Goal: Task Accomplishment & Management: Manage account settings

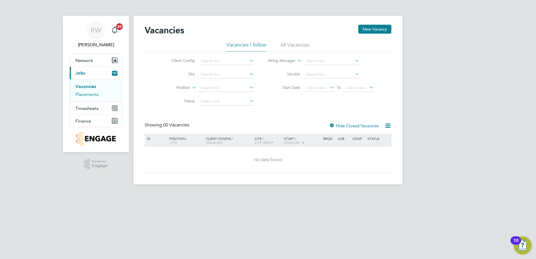
click at [92, 94] on link "Placements" at bounding box center [86, 94] width 23 height 5
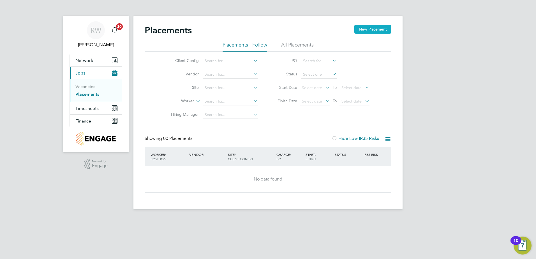
click at [362, 33] on button "New Placement" at bounding box center [373, 29] width 37 height 9
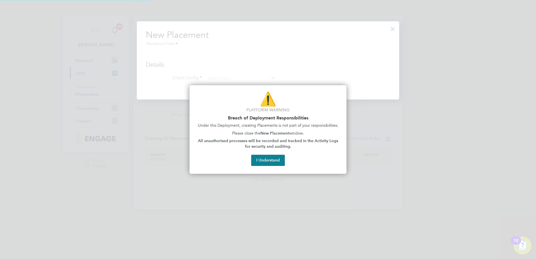
scroll to position [79, 263]
click at [272, 159] on button "I Understand" at bounding box center [268, 160] width 34 height 11
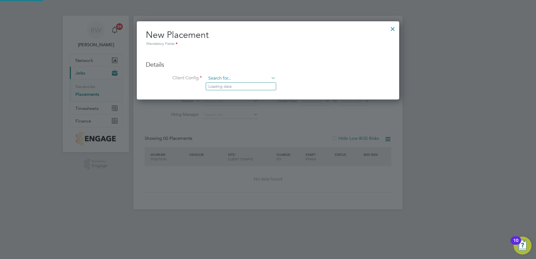
click at [252, 78] on input at bounding box center [240, 78] width 69 height 8
click at [256, 139] on li "Countryside Properties (WPL) Ltd" at bounding box center [278, 140] width 144 height 8
type input "Countryside Properties (WPL) Ltd"
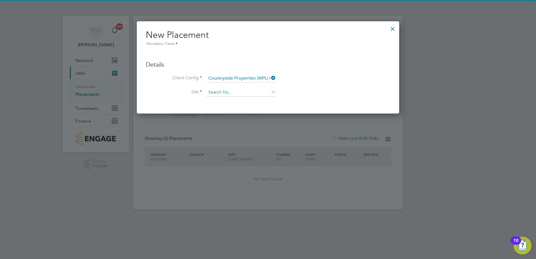
click at [231, 90] on input at bounding box center [240, 92] width 69 height 8
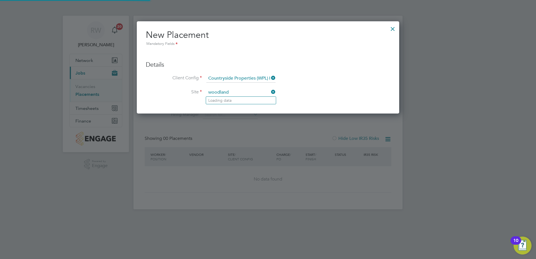
type input "woodlands"
click at [260, 75] on input at bounding box center [240, 78] width 69 height 8
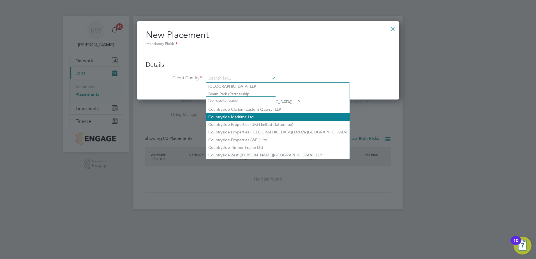
click at [266, 118] on li "Countryside Maritime Ltd" at bounding box center [278, 117] width 144 height 8
type input "Countryside Maritime Ltd"
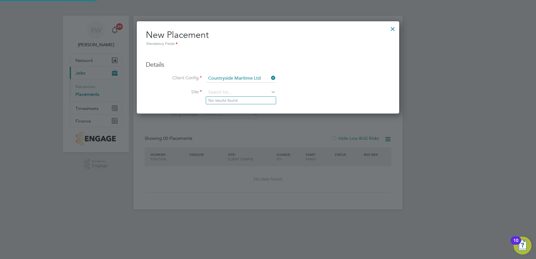
scroll to position [3, 3]
click at [257, 79] on input at bounding box center [240, 78] width 69 height 8
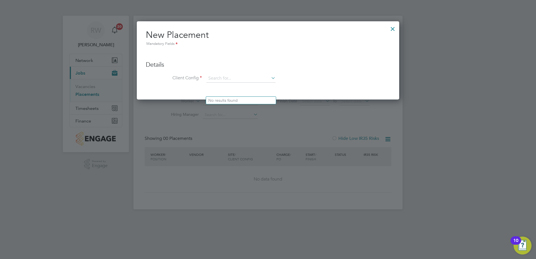
click at [264, 123] on li "Countryside Properties (UK) Limited (Tattenhoe)" at bounding box center [278, 125] width 144 height 8
type input "Countryside Properties (UK) Limited (Tattenhoe)"
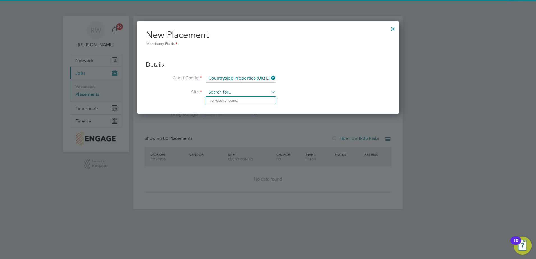
click at [238, 94] on input at bounding box center [240, 92] width 69 height 8
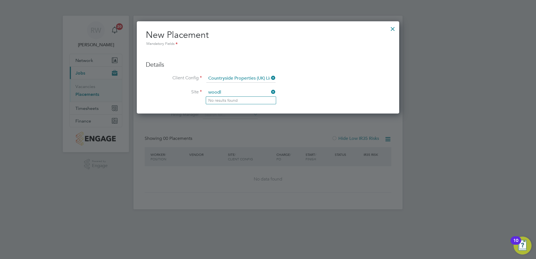
type input "woodl"
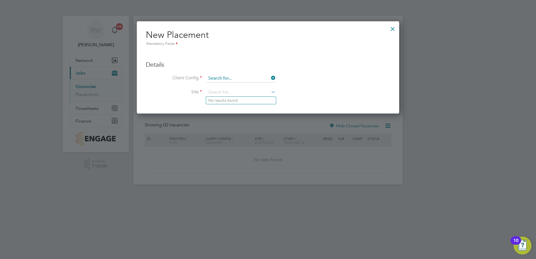
click at [228, 80] on input at bounding box center [240, 78] width 69 height 8
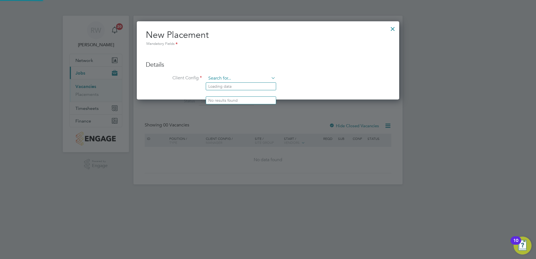
scroll to position [79, 263]
click at [261, 139] on li "Countryside Properties (WPL) Ltd" at bounding box center [278, 140] width 144 height 8
type input "Countryside Properties (WPL) Ltd"
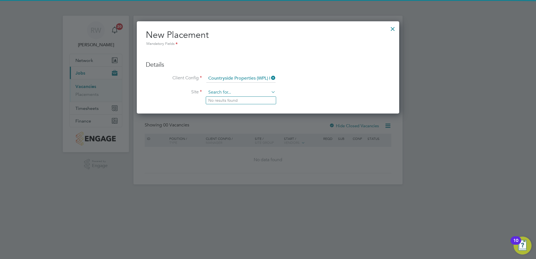
click at [230, 92] on input at bounding box center [240, 92] width 69 height 8
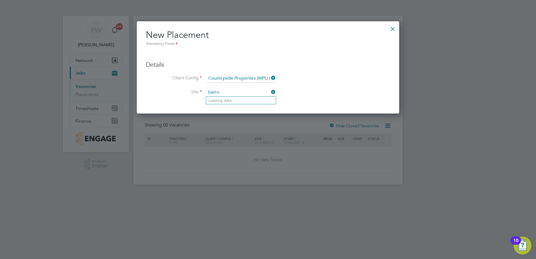
type input "barrow"
drag, startPoint x: 233, startPoint y: 91, endPoint x: 207, endPoint y: 91, distance: 26.1
click at [207, 91] on input "barrow" at bounding box center [240, 92] width 69 height 8
click at [224, 93] on input at bounding box center [240, 92] width 69 height 8
type input "woodl"
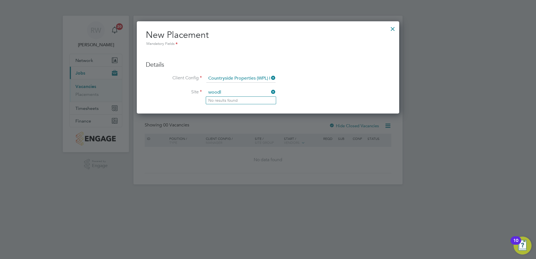
drag, startPoint x: 388, startPoint y: 27, endPoint x: 396, endPoint y: 28, distance: 7.9
click at [389, 27] on div at bounding box center [393, 27] width 10 height 10
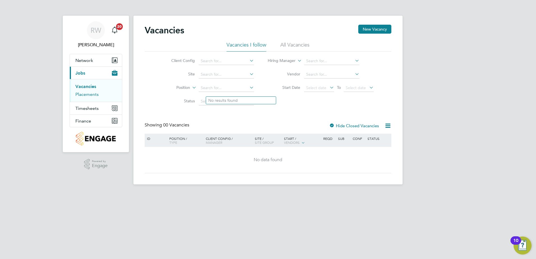
click at [91, 94] on link "Placements" at bounding box center [86, 94] width 23 height 5
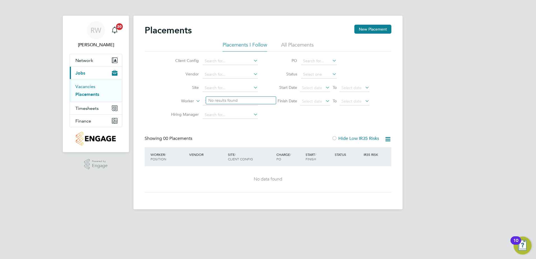
click at [89, 88] on link "Vacancies" at bounding box center [85, 86] width 20 height 5
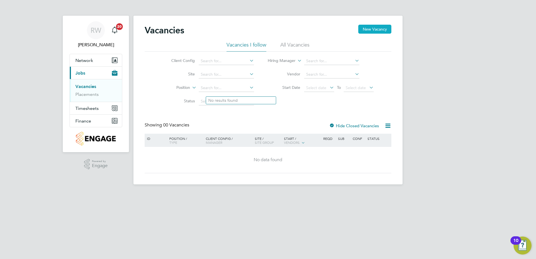
click at [370, 28] on button "New Vacancy" at bounding box center [374, 29] width 33 height 9
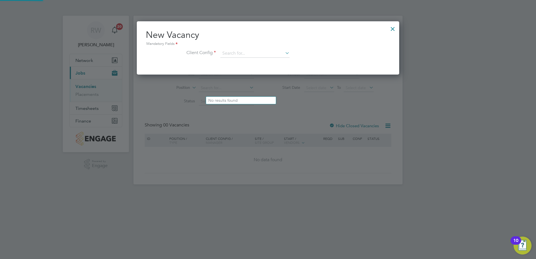
scroll to position [53, 263]
click at [242, 53] on input at bounding box center [254, 53] width 69 height 8
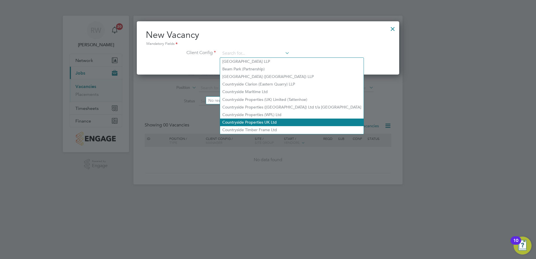
click at [257, 121] on li "Countryside Properties UK Ltd" at bounding box center [292, 123] width 144 height 8
type input "Countryside Properties UK Ltd"
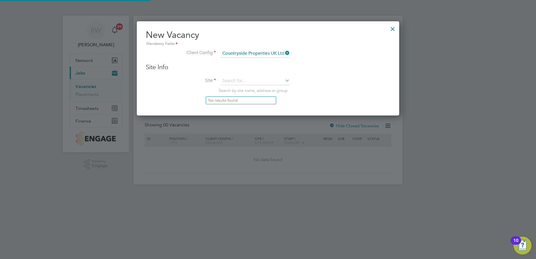
scroll to position [95, 263]
click at [234, 78] on input at bounding box center [254, 81] width 69 height 8
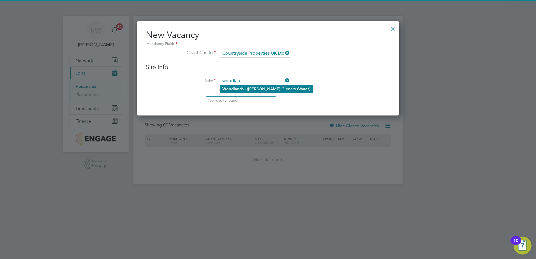
click at [249, 88] on li "Woodlan ds - (Barrow Gurnery (Wates)" at bounding box center [266, 89] width 93 height 8
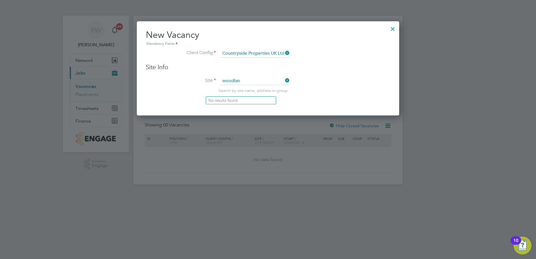
type input "Woodlands - (Barrow Gurnery (Wates)"
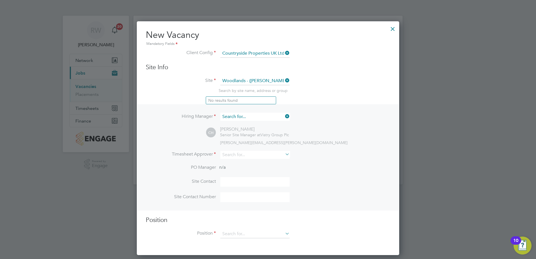
scroll to position [210, 263]
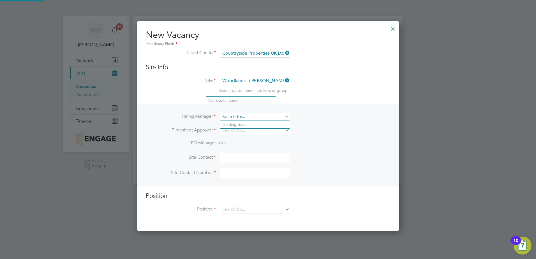
click at [247, 113] on input at bounding box center [254, 117] width 69 height 8
click at [247, 125] on li "Tyler Gaston" at bounding box center [255, 125] width 70 height 8
type input "Tyler Gaston"
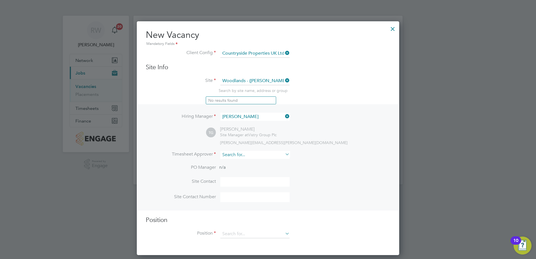
click at [232, 154] on input at bounding box center [254, 155] width 69 height 8
click at [255, 162] on li "Tyl er Gaston" at bounding box center [255, 163] width 70 height 8
type input "Tyler Gaston"
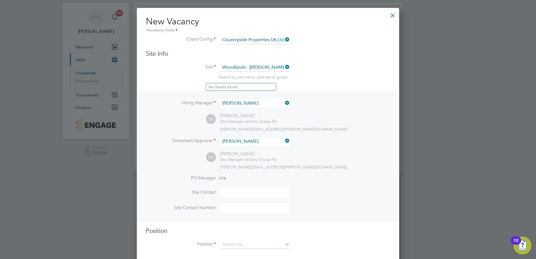
scroll to position [21, 0]
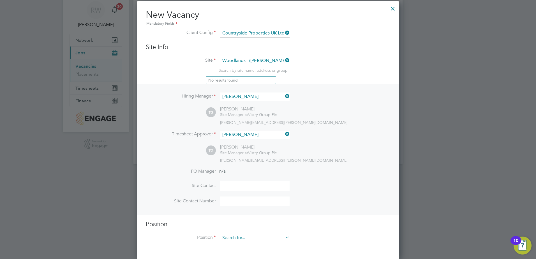
click at [259, 237] on input at bounding box center [254, 238] width 69 height 8
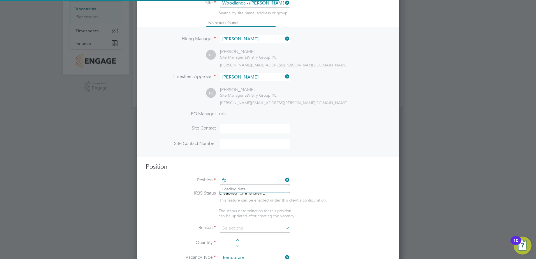
scroll to position [803, 263]
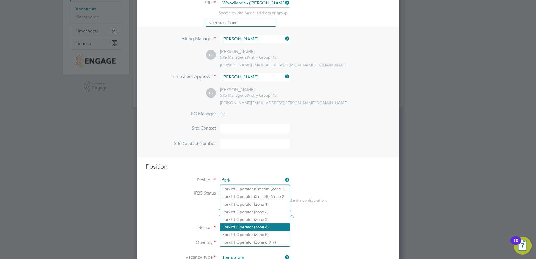
click at [250, 224] on li "Fork lift Operator (Zone 4)" at bounding box center [255, 228] width 70 height 8
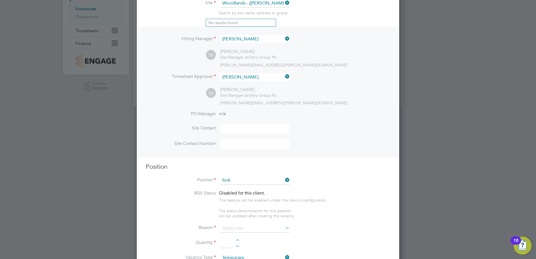
type input "Forklift Operator (Zone 4)"
type textarea "Operate construction machinery and plant, including, but not limited to telesco…"
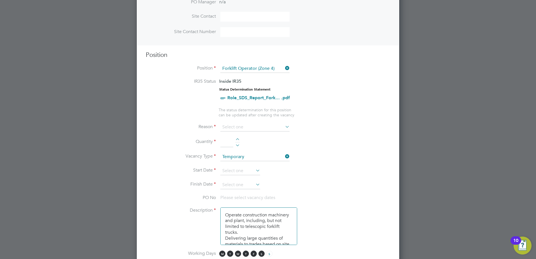
scroll to position [190, 0]
click at [238, 138] on div at bounding box center [237, 140] width 5 height 4
type input "1"
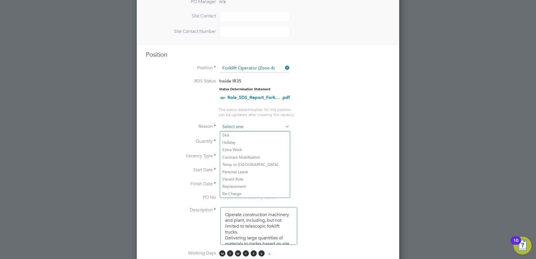
click at [242, 128] on input at bounding box center [254, 127] width 69 height 8
click at [242, 141] on li "Holiday" at bounding box center [255, 142] width 70 height 7
type input "Holiday"
click at [255, 171] on icon at bounding box center [255, 170] width 0 height 8
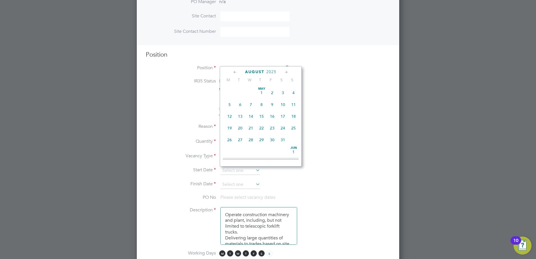
scroll to position [194, 0]
click at [262, 105] on span "7" at bounding box center [261, 100] width 11 height 11
type input "07 Aug 2025"
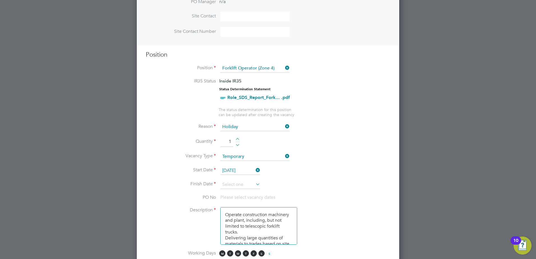
click at [255, 185] on icon at bounding box center [255, 184] width 0 height 8
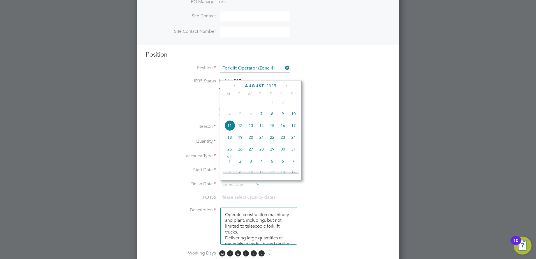
click at [261, 119] on span "7" at bounding box center [261, 114] width 11 height 11
type input "07 Aug 2025"
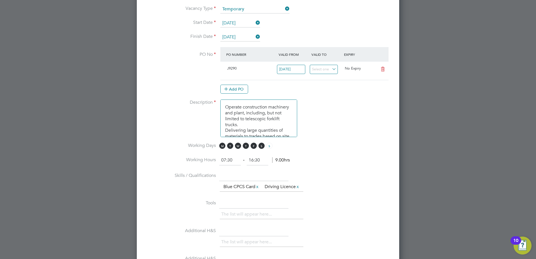
scroll to position [386, 0]
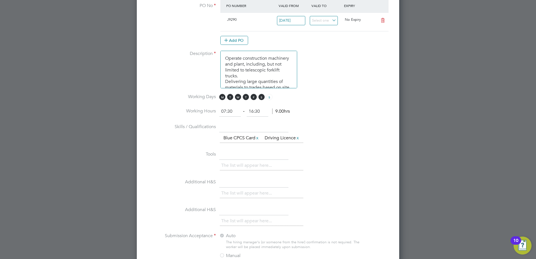
drag, startPoint x: 262, startPoint y: 111, endPoint x: 249, endPoint y: 111, distance: 13.2
click at [249, 111] on input "16:30" at bounding box center [258, 112] width 22 height 10
type input "16:00"
click at [236, 112] on input "07:30" at bounding box center [230, 112] width 22 height 10
click at [240, 126] on input "text" at bounding box center [253, 127] width 69 height 10
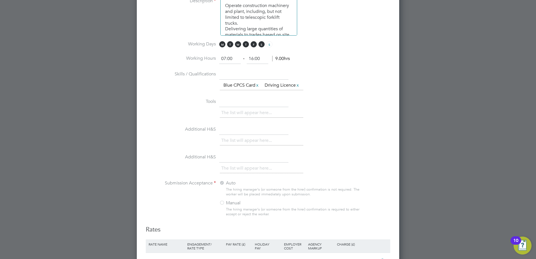
scroll to position [358, 0]
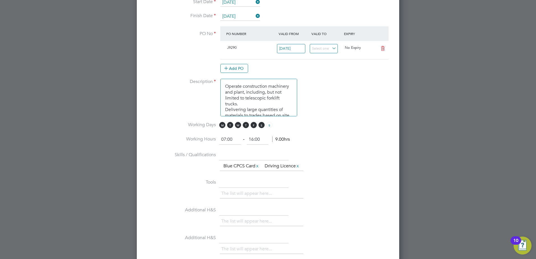
drag, startPoint x: 236, startPoint y: 140, endPoint x: 222, endPoint y: 139, distance: 13.5
click at [222, 139] on input "07:00" at bounding box center [230, 140] width 22 height 10
drag, startPoint x: 232, startPoint y: 139, endPoint x: 210, endPoint y: 138, distance: 21.9
click at [210, 138] on li "Working Hours 07:00 ‐ 16:00 9.00hrs" at bounding box center [268, 143] width 245 height 16
click at [230, 135] on input "07:00" at bounding box center [230, 140] width 22 height 10
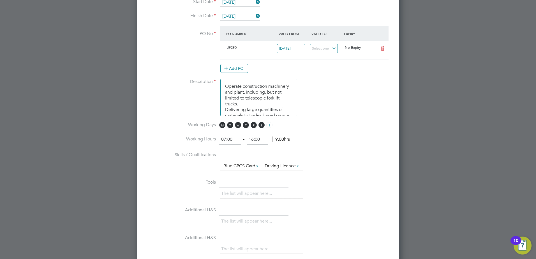
drag, startPoint x: 234, startPoint y: 139, endPoint x: 219, endPoint y: 139, distance: 15.1
click at [219, 139] on li "Working Hours 07:00 ‐ 16:00 9.00hrs" at bounding box center [268, 143] width 245 height 16
click at [229, 139] on input "07:00" at bounding box center [230, 140] width 22 height 10
click at [236, 139] on input "07:00" at bounding box center [230, 140] width 22 height 10
type input "0"
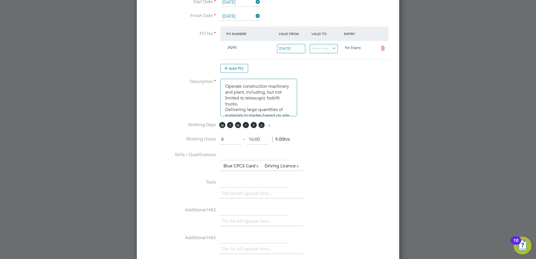
type input "08:00"
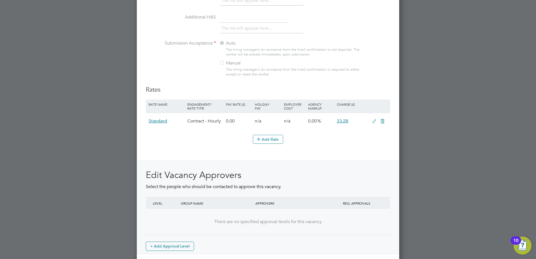
scroll to position [614, 0]
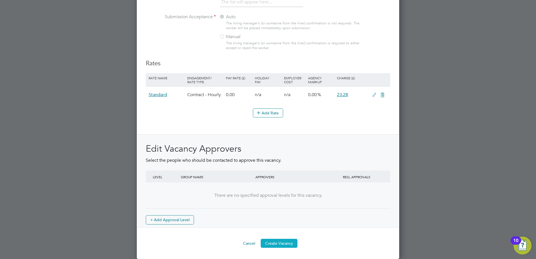
click at [282, 243] on button "Create Vacancy" at bounding box center [279, 243] width 37 height 9
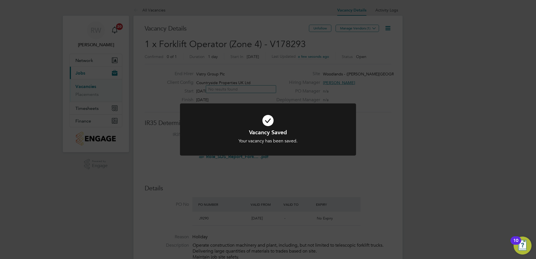
click at [344, 58] on div "Vacancy Saved Your vacancy has been saved. Cancel Okay" at bounding box center [268, 129] width 536 height 259
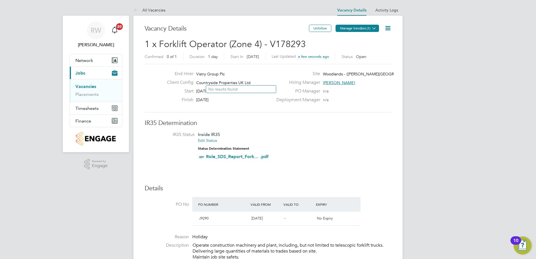
click at [353, 31] on button "Manage Vendors (1)" at bounding box center [357, 28] width 43 height 7
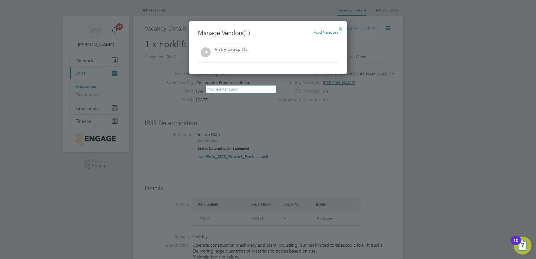
click at [330, 32] on span "Add Vendors" at bounding box center [326, 31] width 24 height 5
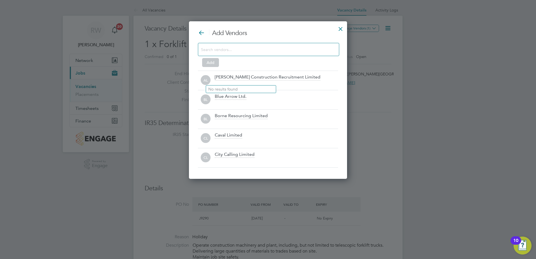
click at [252, 46] on input at bounding box center [264, 49] width 126 height 7
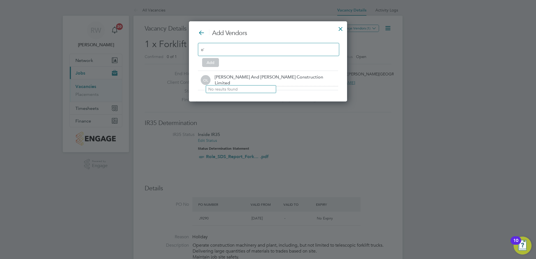
scroll to position [81, 158]
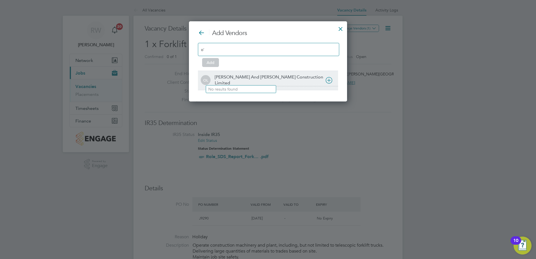
type input "o'"
click at [241, 75] on div "[PERSON_NAME] And [PERSON_NAME] Construction Limited" at bounding box center [276, 80] width 123 height 12
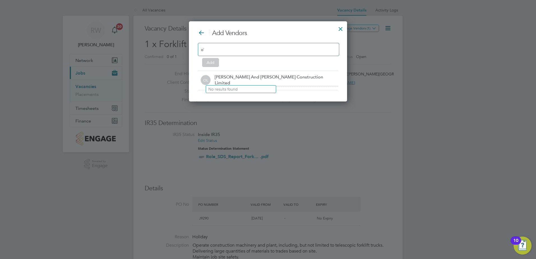
scroll to position [61, 168]
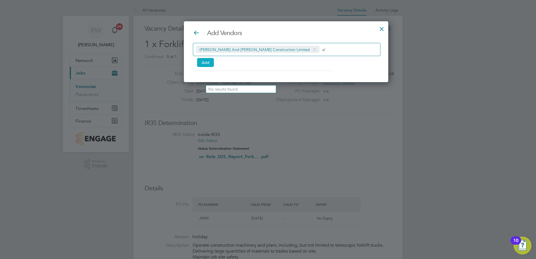
click at [204, 66] on button "Add" at bounding box center [205, 62] width 17 height 9
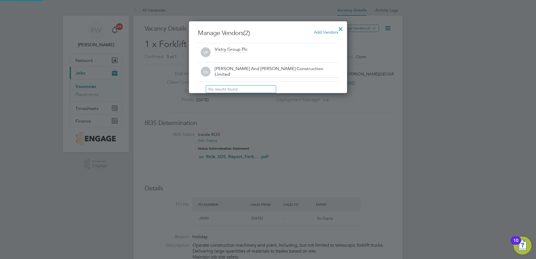
scroll to position [72, 158]
click at [341, 26] on div at bounding box center [341, 27] width 10 height 10
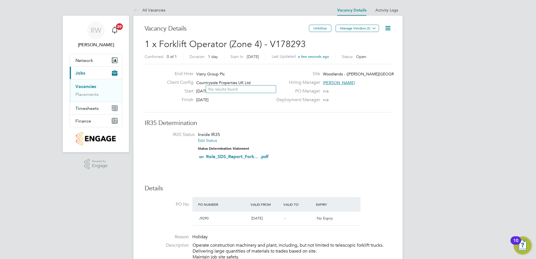
click at [88, 88] on link "Vacancies" at bounding box center [85, 86] width 21 height 5
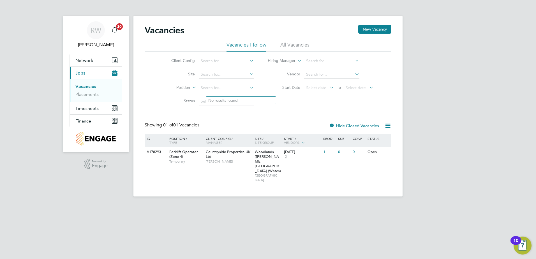
click at [379, 24] on div "Vacancies New Vacancy Vacancies I follow All Vacancies Client Config Site Posit…" at bounding box center [268, 106] width 269 height 181
click at [378, 28] on button "New Vacancy" at bounding box center [374, 29] width 33 height 9
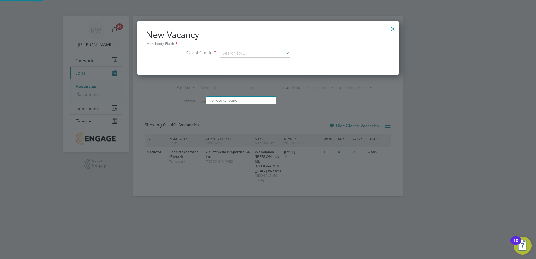
scroll to position [53, 263]
click at [247, 52] on input at bounding box center [254, 53] width 69 height 8
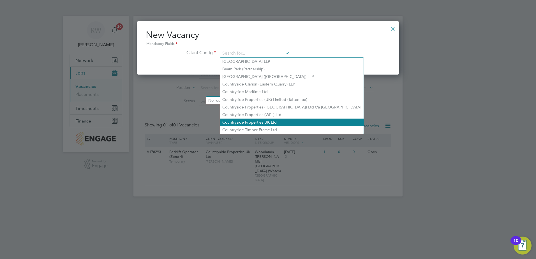
click at [252, 119] on li "Countryside Properties UK Ltd" at bounding box center [292, 123] width 144 height 8
type input "Countryside Properties UK Ltd"
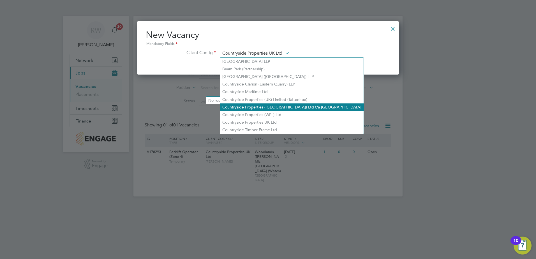
scroll to position [95, 263]
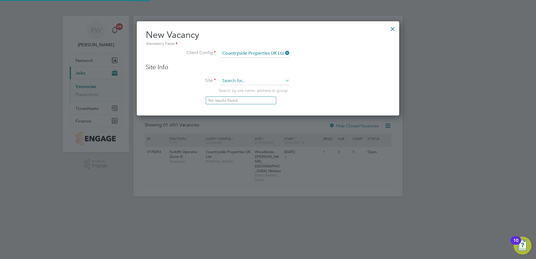
click at [240, 84] on input at bounding box center [254, 81] width 69 height 8
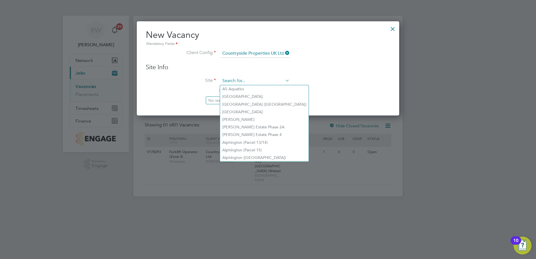
click at [242, 81] on input at bounding box center [254, 81] width 69 height 8
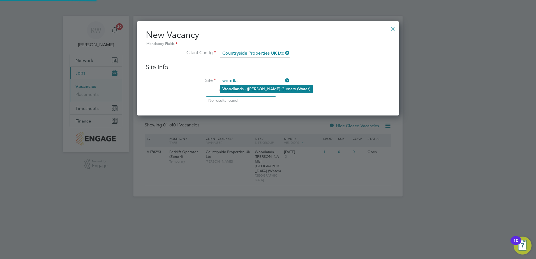
click at [243, 88] on li "Woodla nds - (Barrow Gurnery (Wates)" at bounding box center [266, 89] width 93 height 8
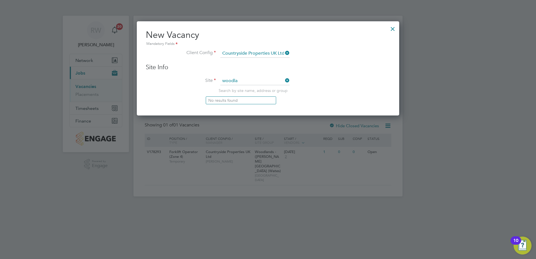
type input "Woodlands - (Barrow Gurnery (Wates)"
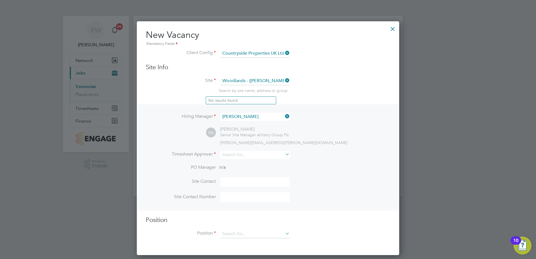
scroll to position [235, 263]
click at [250, 116] on input at bounding box center [254, 117] width 69 height 8
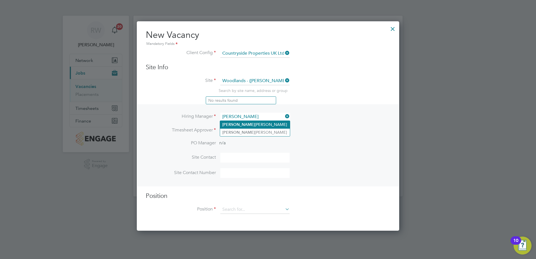
click at [241, 123] on li "Tyler Gaston" at bounding box center [255, 125] width 70 height 8
type input "Tyler Gaston"
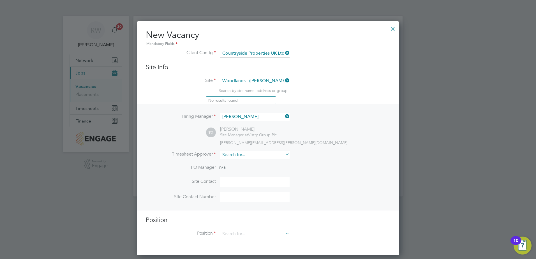
click at [238, 157] on input at bounding box center [254, 155] width 69 height 8
click at [239, 160] on li "Tyl er Gaston" at bounding box center [255, 163] width 70 height 8
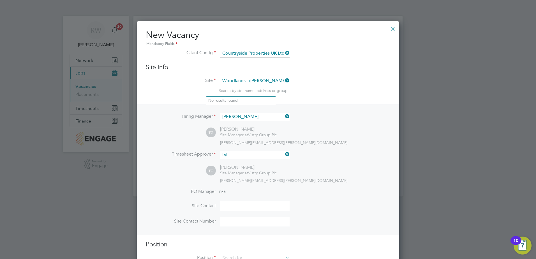
type input "Tyler Gaston"
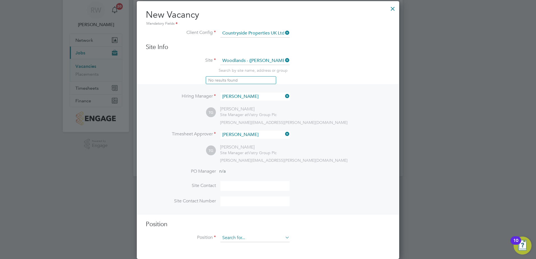
click at [244, 239] on input at bounding box center [254, 238] width 69 height 8
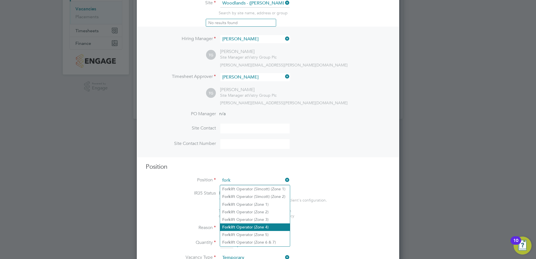
click at [255, 225] on li "Fork lift Operator (Zone 4)" at bounding box center [255, 228] width 70 height 8
type input "Forklift Operator (Zone 4)"
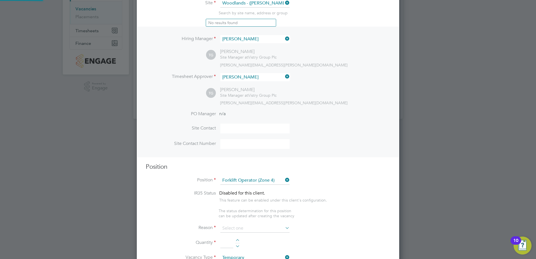
type textarea "Operate construction machinery and plant, including, but not limited to telesco…"
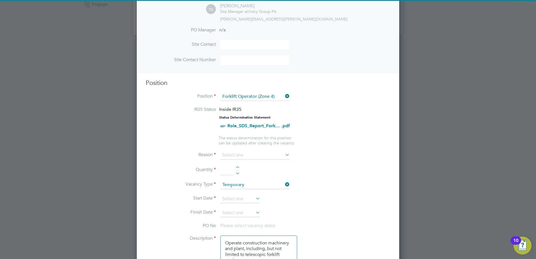
scroll to position [162, 0]
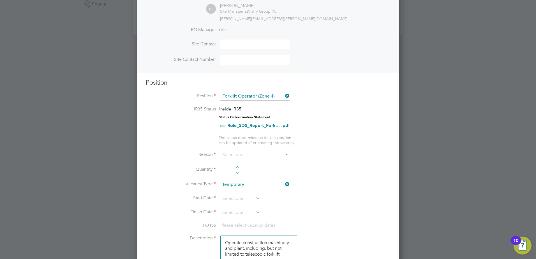
click at [237, 168] on div at bounding box center [237, 168] width 5 height 4
type input "1"
click at [242, 157] on input at bounding box center [254, 155] width 69 height 8
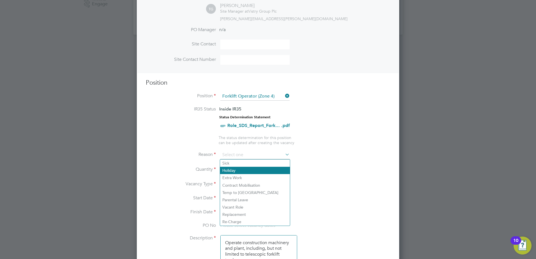
click at [240, 171] on li "Holiday" at bounding box center [255, 170] width 70 height 7
type input "Holiday"
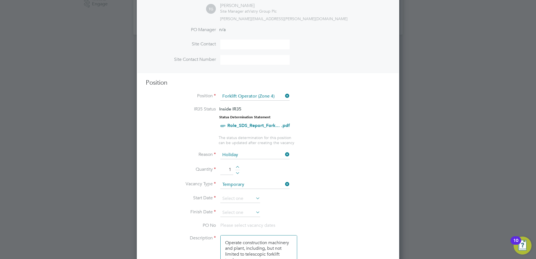
click at [255, 200] on icon at bounding box center [255, 198] width 0 height 8
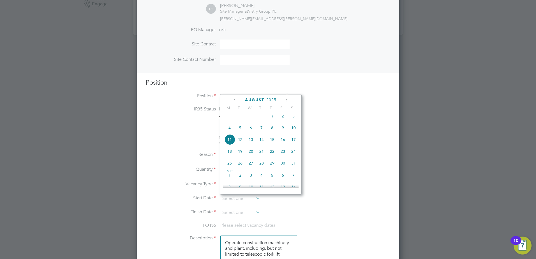
click at [231, 145] on span "11" at bounding box center [229, 139] width 11 height 11
type input "11 Aug 2025"
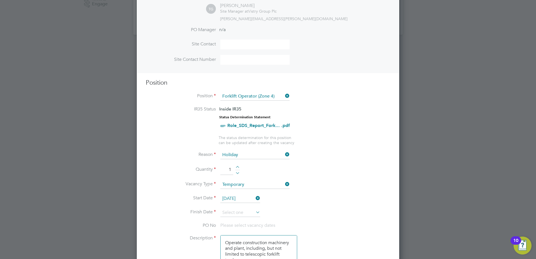
click at [255, 210] on icon at bounding box center [255, 212] width 0 height 8
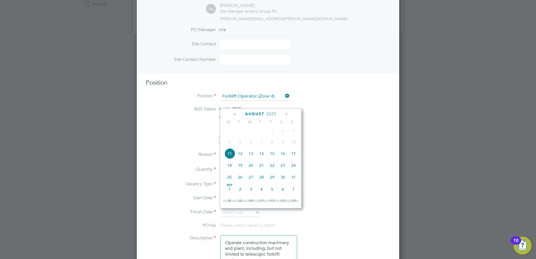
click at [272, 159] on span "15" at bounding box center [272, 153] width 11 height 11
type input "15 Aug 2025"
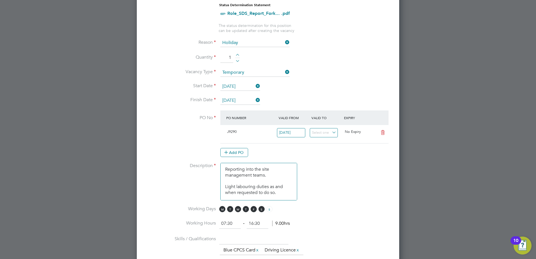
drag, startPoint x: 239, startPoint y: 226, endPoint x: 213, endPoint y: 226, distance: 25.8
click at [213, 226] on li "Working Hours 07:30 ‐ 16:30 9.00hrs" at bounding box center [268, 227] width 245 height 16
click at [238, 225] on input "07:30" at bounding box center [230, 224] width 22 height 10
type input "0"
click at [261, 224] on input at bounding box center [258, 224] width 22 height 10
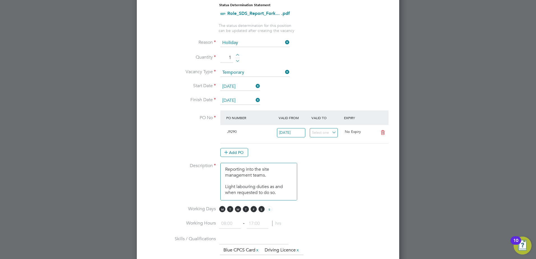
type input "16:00"
click at [381, 190] on li "Description Operate construction machinery and plant, including, but not limite…" at bounding box center [268, 184] width 245 height 43
click at [261, 224] on input at bounding box center [258, 224] width 22 height 10
type input "16:00"
click at [325, 217] on li "Working Days M T W T F S S" at bounding box center [268, 212] width 245 height 13
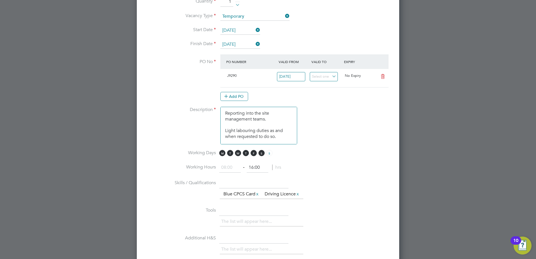
click at [326, 218] on li "Tools The list will appear here..." at bounding box center [268, 220] width 245 height 28
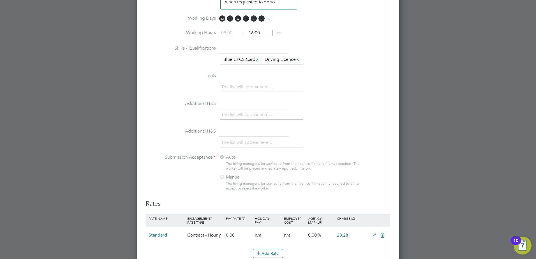
scroll to position [414, 0]
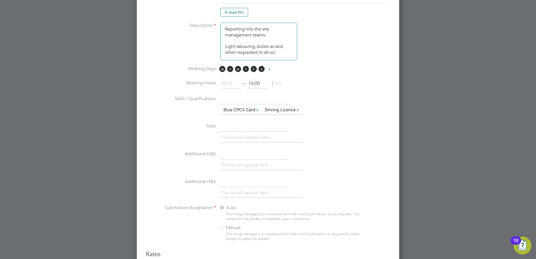
click at [281, 115] on ul "The list will appear here... Blue CPCS Card x Driving Licence x" at bounding box center [262, 110] width 84 height 10
click at [253, 80] on input "16:00" at bounding box center [258, 84] width 22 height 10
click at [241, 94] on ng-container "IR35 Status Inside IR35 Status Determination Statement Role_SDS_Report_Fork... …" at bounding box center [268, 52] width 245 height 397
click at [288, 132] on input "text" at bounding box center [253, 127] width 69 height 10
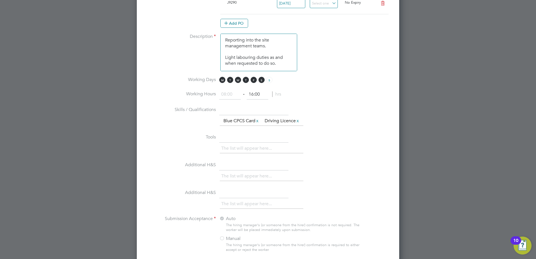
scroll to position [334, 0]
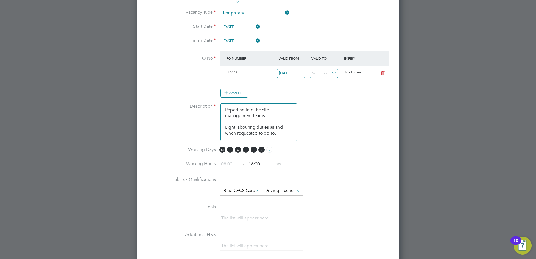
click at [265, 168] on input "16:00" at bounding box center [258, 164] width 22 height 10
drag, startPoint x: 263, startPoint y: 165, endPoint x: 246, endPoint y: 165, distance: 17.4
click at [246, 165] on ng-form "‐ 16:00 hrs" at bounding box center [250, 164] width 62 height 6
click at [275, 184] on input "text" at bounding box center [253, 180] width 69 height 10
click at [277, 173] on li "Working Hours ‐ 16:00 hrs" at bounding box center [268, 167] width 245 height 16
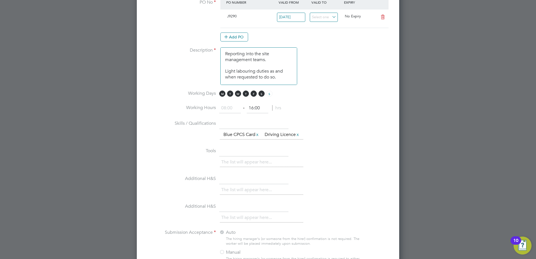
scroll to position [305, 0]
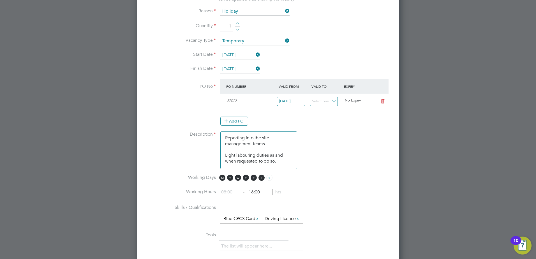
click at [263, 157] on textarea "Operate construction machinery and plant, including, but not limited to telesco…" at bounding box center [258, 151] width 77 height 38
click at [262, 190] on input "16:00" at bounding box center [258, 192] width 22 height 10
drag, startPoint x: 262, startPoint y: 192, endPoint x: 246, endPoint y: 195, distance: 16.5
click at [246, 195] on div "‐ 16:00 hrs" at bounding box center [250, 192] width 62 height 10
click at [228, 190] on input at bounding box center [230, 192] width 22 height 10
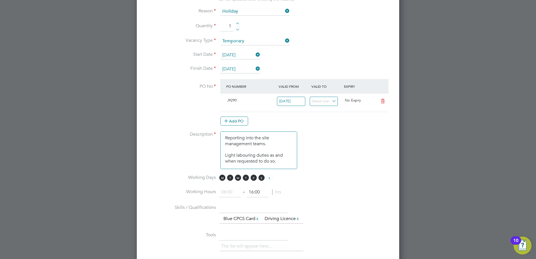
click at [228, 190] on input at bounding box center [230, 192] width 22 height 10
type input "08:00"
type input "16:00"
click at [256, 194] on input "16:00" at bounding box center [258, 192] width 22 height 10
click at [277, 201] on li "Working Hours 08:00 ‐ 16:00 8.00hrs" at bounding box center [268, 195] width 245 height 16
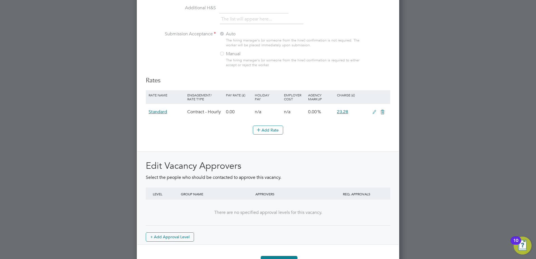
scroll to position [614, 0]
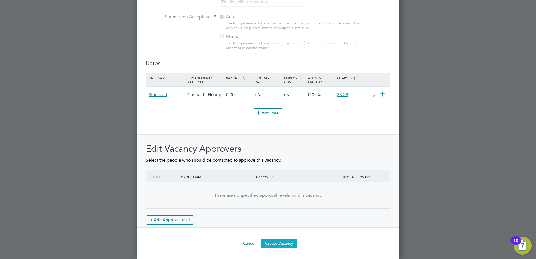
click at [282, 243] on button "Create Vacancy" at bounding box center [279, 243] width 37 height 9
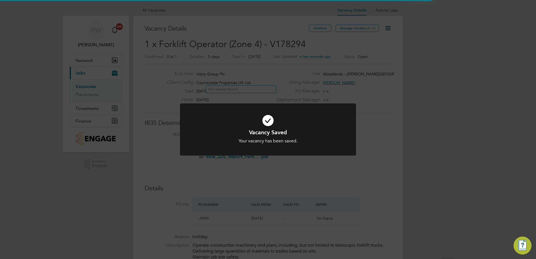
scroll to position [10, 53]
click at [340, 49] on div "Vacancy Saved Your vacancy has been saved. Cancel Okay" at bounding box center [268, 129] width 536 height 259
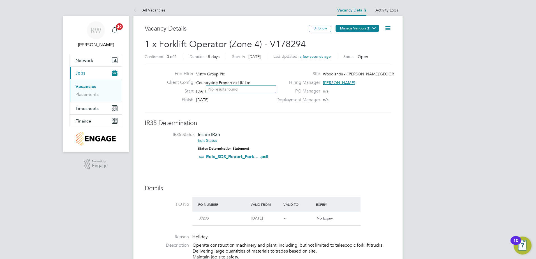
click at [362, 29] on button "Manage Vendors (1)" at bounding box center [357, 28] width 43 height 7
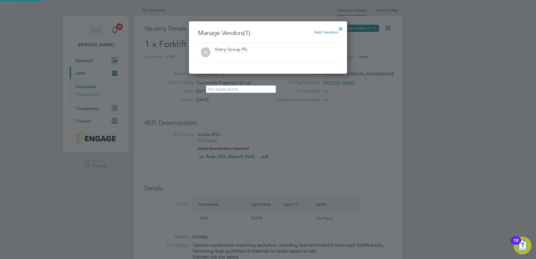
scroll to position [52, 158]
click at [319, 32] on span "Add Vendors" at bounding box center [326, 31] width 24 height 5
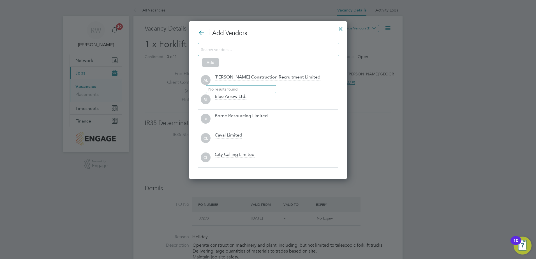
click at [242, 45] on div at bounding box center [268, 49] width 141 height 13
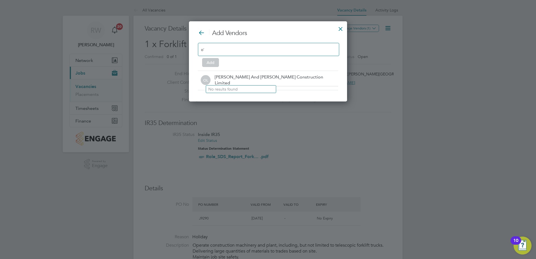
scroll to position [81, 158]
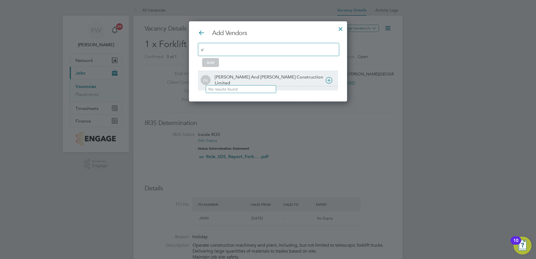
type input "o'"
click at [229, 77] on div "[PERSON_NAME] And [PERSON_NAME] Construction Limited" at bounding box center [276, 80] width 123 height 12
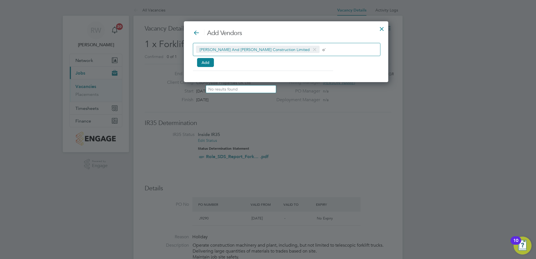
scroll to position [61, 168]
click at [207, 63] on button "Add" at bounding box center [205, 62] width 17 height 9
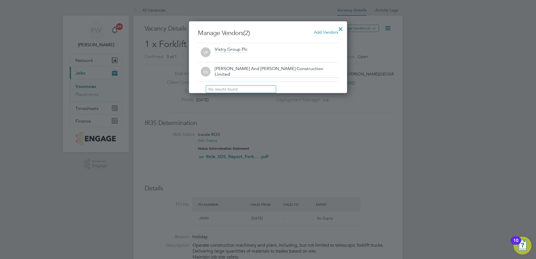
click at [343, 28] on div at bounding box center [341, 27] width 10 height 10
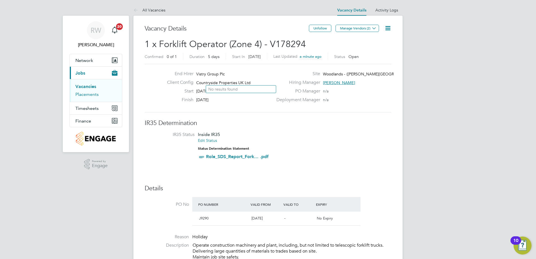
click at [89, 96] on link "Placements" at bounding box center [86, 94] width 23 height 5
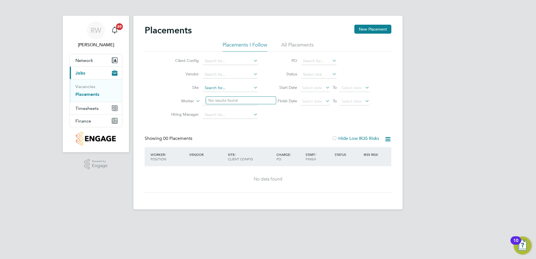
click at [219, 86] on input at bounding box center [230, 88] width 55 height 8
click at [224, 94] on li "Woodland s - (Barrow Gurnery (Wates)" at bounding box center [249, 96] width 93 height 8
type input "Woodlands - (Barrow Gurnery (Wates)"
click at [185, 97] on li "Worker" at bounding box center [212, 101] width 105 height 13
click at [82, 93] on link "Placements" at bounding box center [87, 94] width 24 height 5
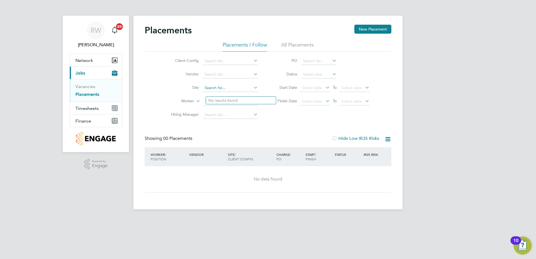
click at [224, 88] on input at bounding box center [230, 88] width 55 height 8
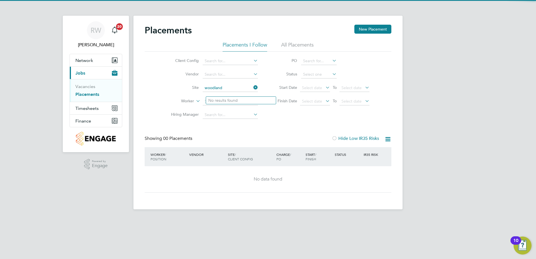
click at [226, 96] on li "Woodland s - (Barrow Gurnery (Wates)" at bounding box center [249, 96] width 93 height 8
type input "Woodlands - (Barrow Gurnery (Wates)"
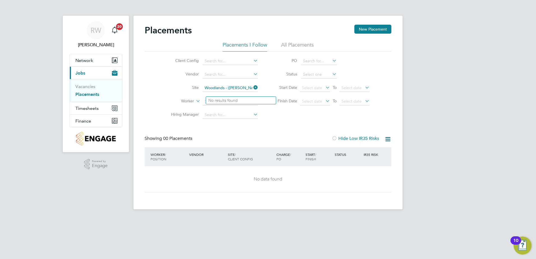
click at [91, 95] on link "Placements" at bounding box center [87, 94] width 24 height 5
click at [290, 44] on li "All Placements" at bounding box center [297, 47] width 33 height 10
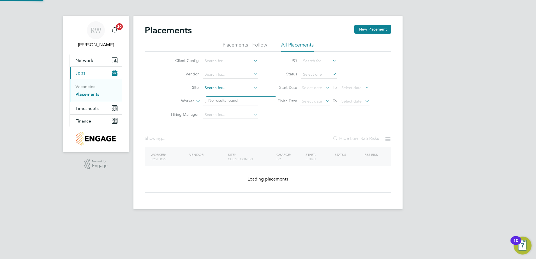
click at [212, 84] on li "Site" at bounding box center [212, 87] width 105 height 13
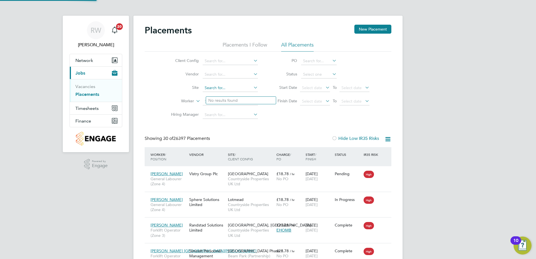
scroll to position [21, 39]
click at [212, 87] on input at bounding box center [230, 88] width 55 height 8
drag, startPoint x: 220, startPoint y: 94, endPoint x: 231, endPoint y: 100, distance: 12.6
click at [220, 94] on b "Woodlan" at bounding box center [213, 95] width 17 height 5
type input "Woodlands - (Barrow Gurnery (Wates)"
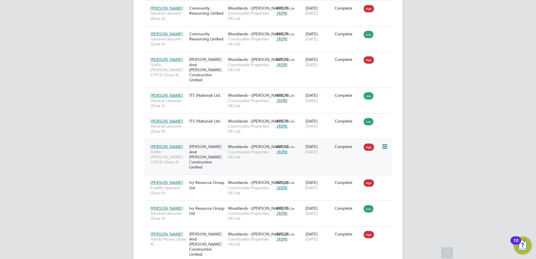
click at [387, 143] on icon at bounding box center [385, 146] width 6 height 7
click at [311, 141] on div "29 Apr 2025 01 Aug 2025" at bounding box center [318, 149] width 29 height 16
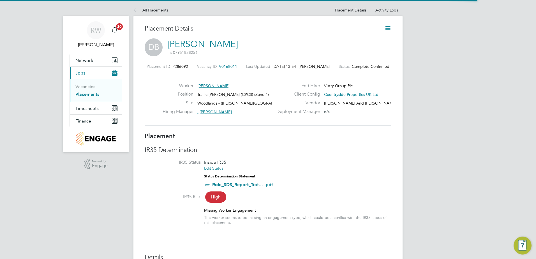
click at [388, 29] on icon at bounding box center [388, 28] width 7 height 7
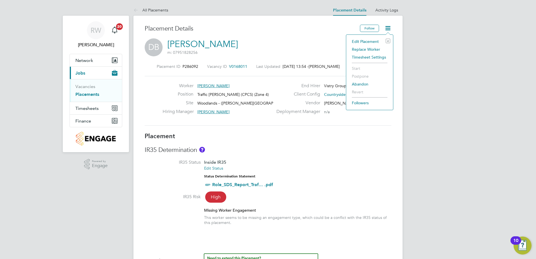
click at [368, 41] on li "Edit Placement e" at bounding box center [369, 42] width 41 height 8
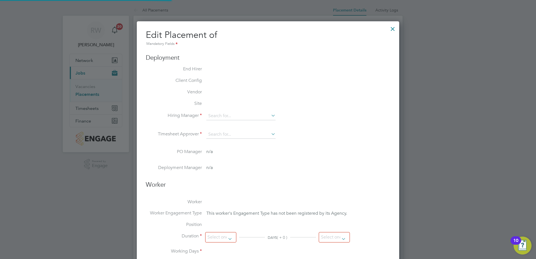
type input "[PERSON_NAME]"
type input "29 Apr 2025"
type input "[DATE]"
type input "08:00"
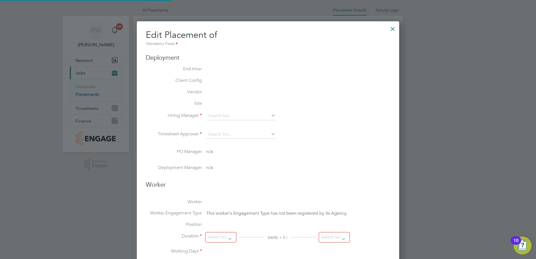
type input "16:00"
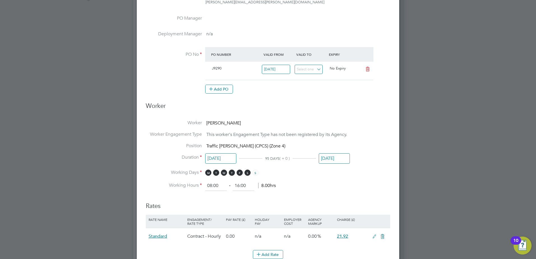
click at [333, 157] on input "[DATE]" at bounding box center [334, 158] width 31 height 10
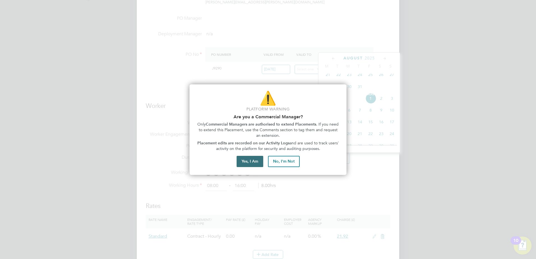
click at [253, 163] on button "Yes, I Am" at bounding box center [250, 161] width 27 height 11
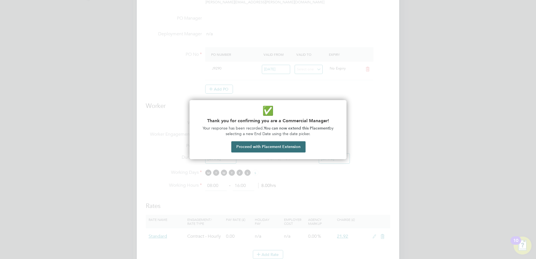
click at [272, 148] on button "Proceed with Placement Extension" at bounding box center [268, 146] width 74 height 11
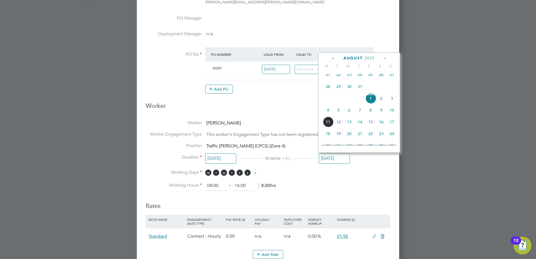
click at [372, 139] on span "22" at bounding box center [370, 133] width 11 height 11
type input "22 Aug 2025"
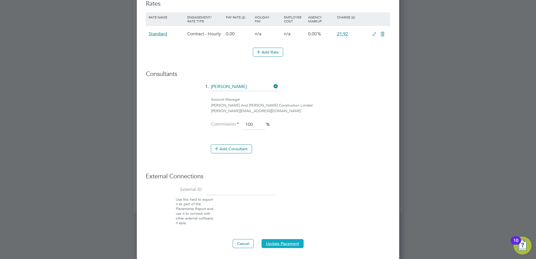
click at [275, 242] on button "Update Placement" at bounding box center [283, 243] width 42 height 9
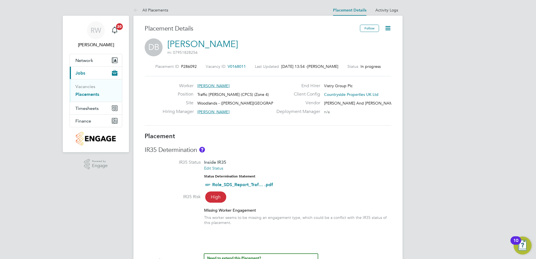
drag, startPoint x: 94, startPoint y: 95, endPoint x: 98, endPoint y: 95, distance: 3.9
click at [94, 95] on link "Placements" at bounding box center [87, 94] width 24 height 5
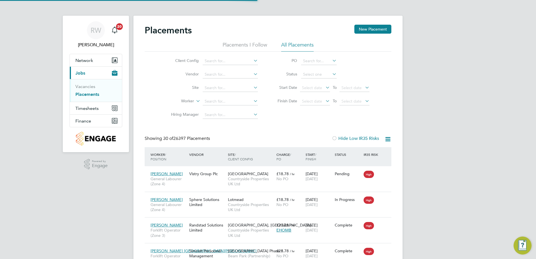
scroll to position [21, 39]
click at [221, 88] on input at bounding box center [230, 88] width 55 height 8
click at [234, 95] on li "Undy" at bounding box center [231, 96] width 56 height 8
type input "Undy"
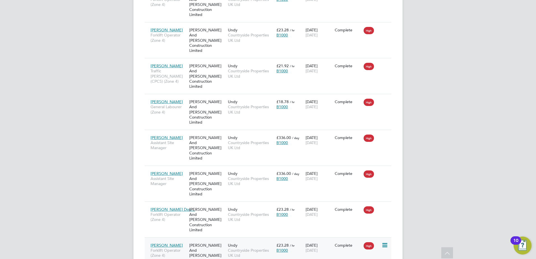
click at [341, 238] on div "Aleksandrs Sedovs Forklift Operator (Zone 4) O'Neill And Brennan Construction L…" at bounding box center [268, 256] width 247 height 36
click at [340, 238] on div "Aleksandrs Sedovs Forklift Operator (Zone 4) O'Neill And Brennan Construction L…" at bounding box center [268, 256] width 247 height 36
click at [348, 243] on div "Complete" at bounding box center [348, 245] width 26 height 5
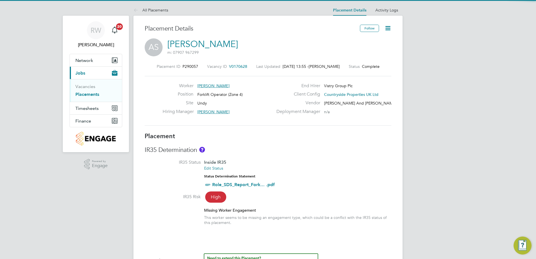
click at [387, 29] on icon at bounding box center [388, 28] width 7 height 7
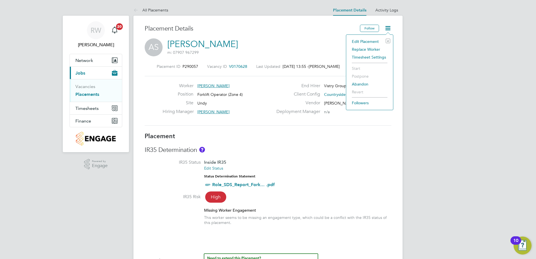
click at [370, 42] on li "Edit Placement e" at bounding box center [369, 42] width 41 height 8
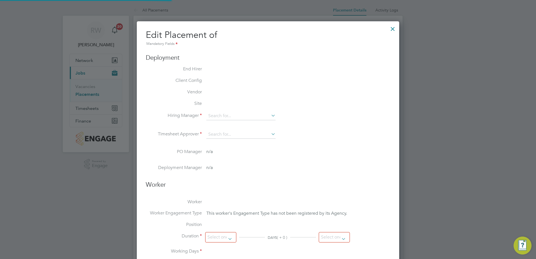
type input "[PERSON_NAME]"
type input "19 May 2025"
type input "02 Aug 2025"
type input "08:00"
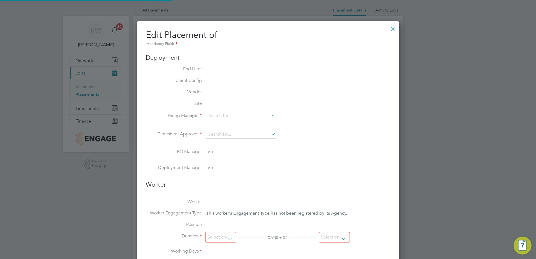
type input "16:00"
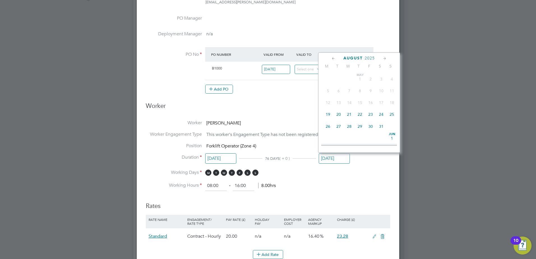
click at [330, 159] on input "02 Aug 2025" at bounding box center [334, 158] width 31 height 10
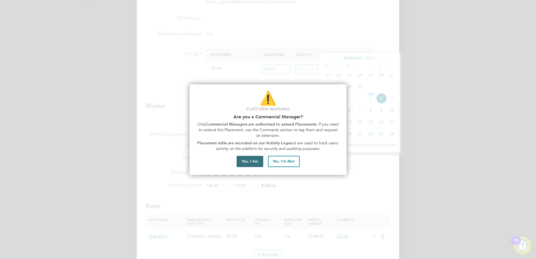
click at [253, 162] on button "Yes, I Am" at bounding box center [250, 161] width 27 height 11
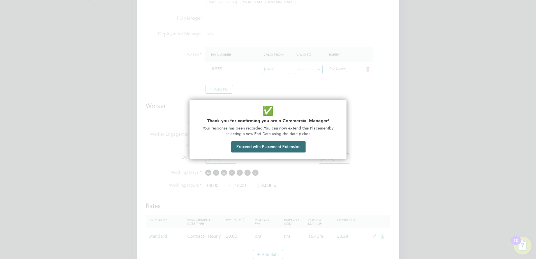
click at [289, 147] on button "Proceed with Placement Extension" at bounding box center [268, 146] width 74 height 11
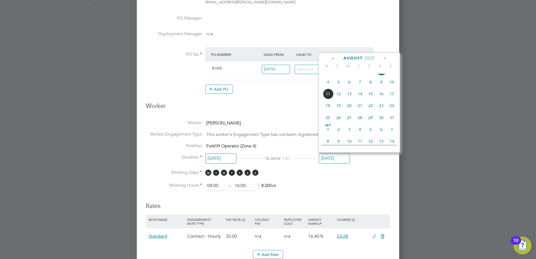
click at [381, 123] on span "30" at bounding box center [381, 117] width 11 height 11
type input "30 Aug 2025"
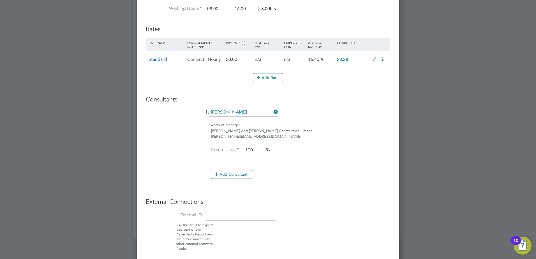
scroll to position [371, 0]
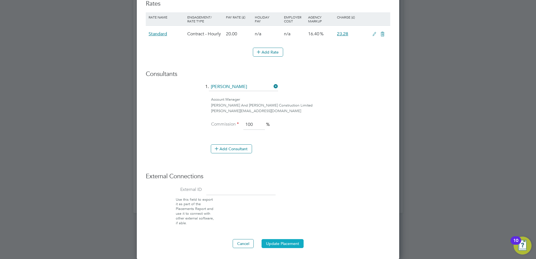
click at [282, 242] on button "Update Placement" at bounding box center [283, 243] width 42 height 9
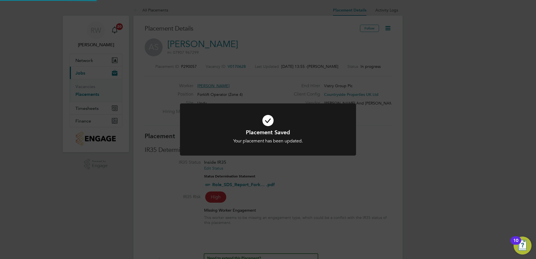
scroll to position [17, 49]
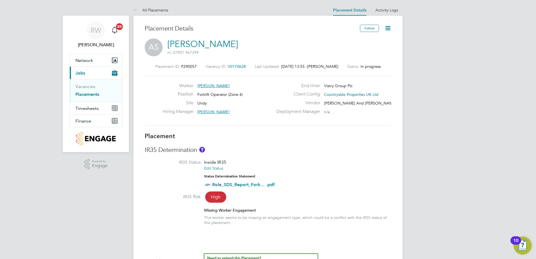
click at [96, 95] on link "Placements" at bounding box center [87, 94] width 24 height 5
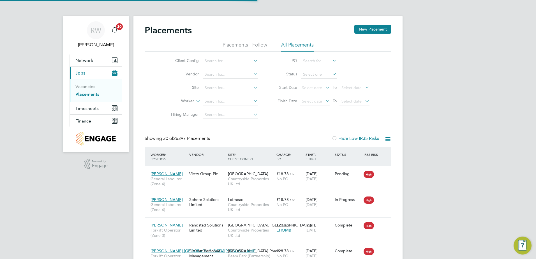
scroll to position [21, 39]
click at [212, 87] on input at bounding box center [230, 88] width 55 height 8
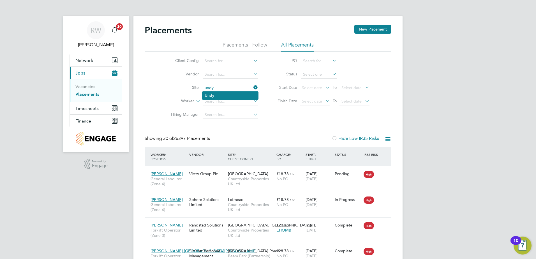
click at [210, 94] on b "Undy" at bounding box center [210, 95] width 10 height 5
type input "Undy"
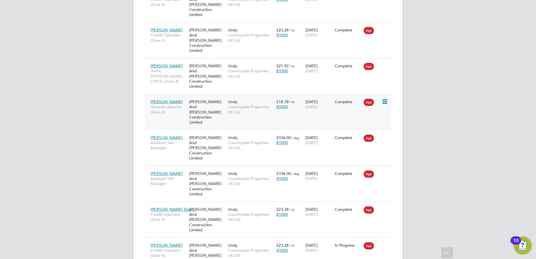
click at [355, 94] on div "Shemar Francis General Labourer (Zone 4) O'Neill And Brennan Construction Limit…" at bounding box center [268, 112] width 247 height 36
click at [306, 104] on span "02 Aug 2025" at bounding box center [312, 106] width 12 height 5
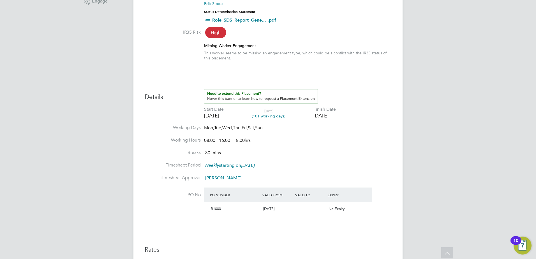
scroll to position [196, 0]
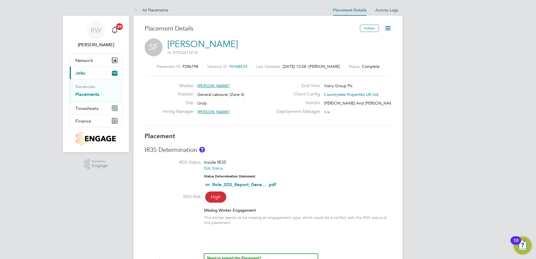
click at [389, 26] on icon at bounding box center [388, 28] width 7 height 7
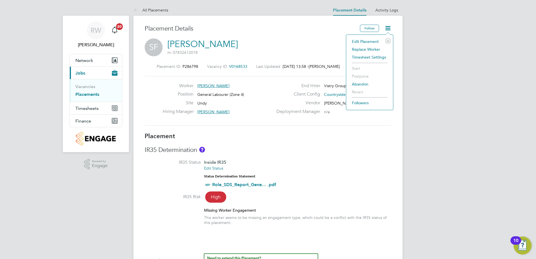
click at [369, 40] on li "Edit Placement e" at bounding box center [369, 42] width 41 height 8
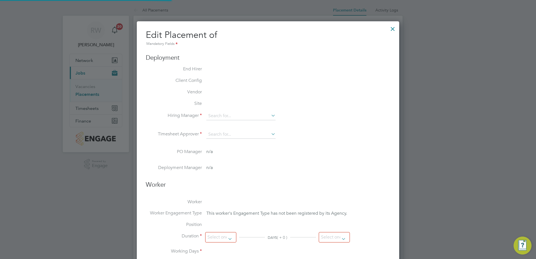
type input "Mark Doyle"
type input "[DATE]"
type input "08:00"
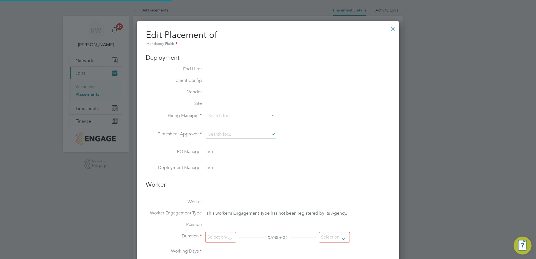
type input "16:00"
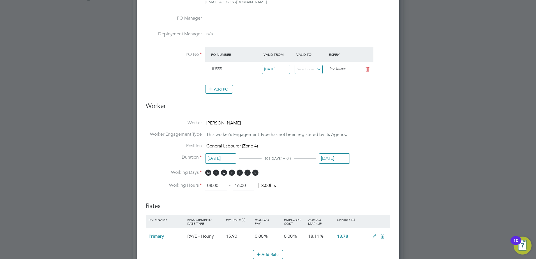
click at [325, 158] on input "[DATE]" at bounding box center [334, 158] width 31 height 10
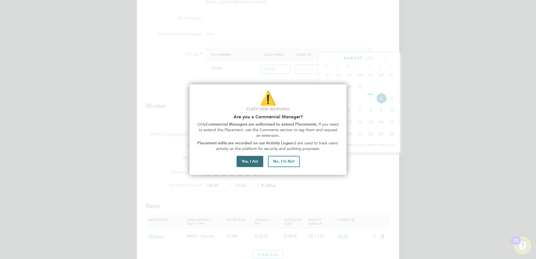
click at [246, 161] on button "Yes, I Am" at bounding box center [250, 161] width 27 height 11
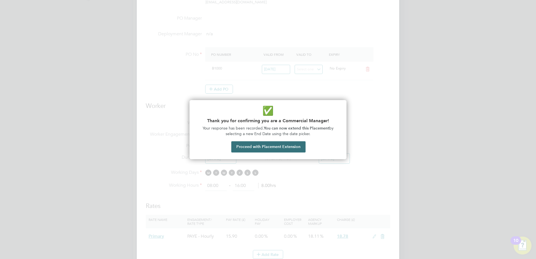
click at [284, 151] on button "Proceed with Placement Extension" at bounding box center [268, 146] width 74 height 11
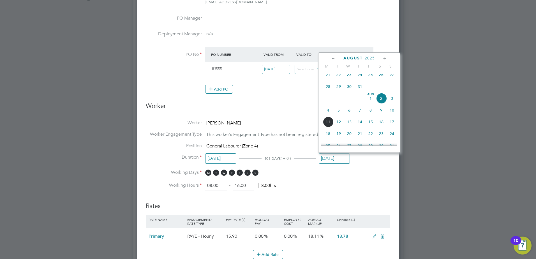
click at [382, 127] on span "16" at bounding box center [381, 122] width 11 height 11
type input "16 Aug 2025"
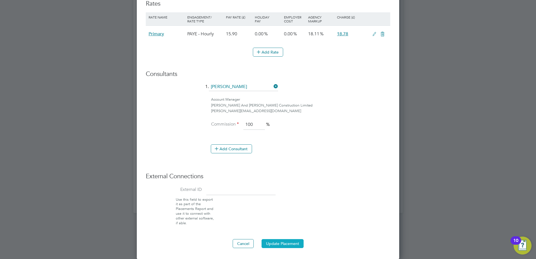
click at [273, 245] on button "Update Placement" at bounding box center [283, 243] width 42 height 9
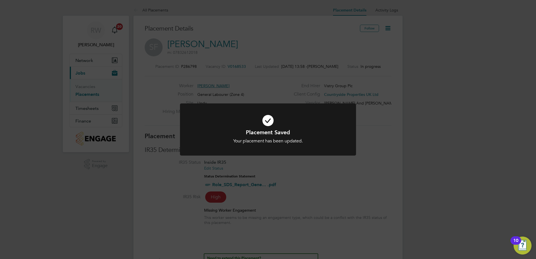
click at [304, 179] on div "Placement Saved Your placement has been updated. Cancel Okay" at bounding box center [268, 129] width 536 height 259
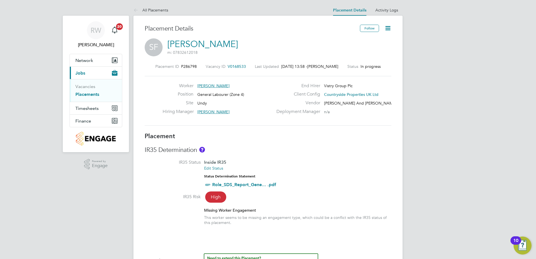
click at [93, 96] on link "Placements" at bounding box center [87, 94] width 24 height 5
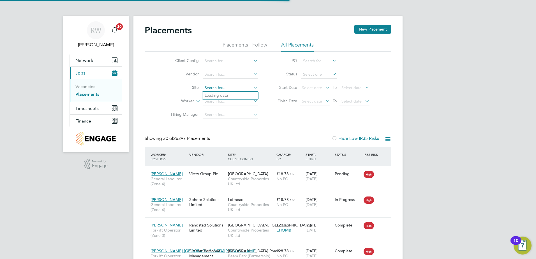
click at [219, 89] on input at bounding box center [230, 88] width 55 height 8
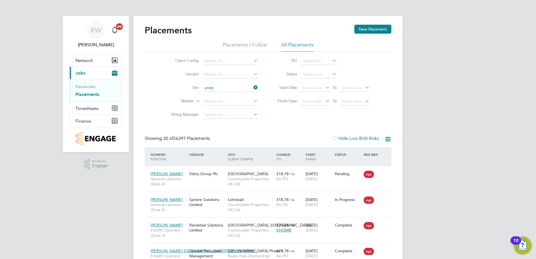
click at [221, 98] on li "Undy" at bounding box center [231, 96] width 56 height 8
type input "Undy"
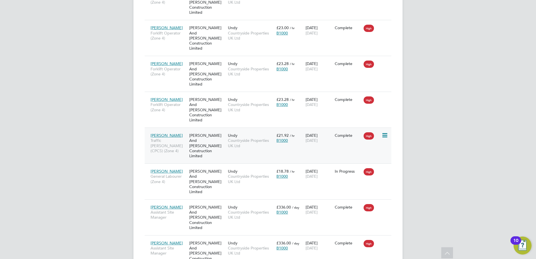
click at [334, 128] on div "Andrew Helm Traffic Marshall (CPCS) (Zone 4) O'Neill And Brennan Construction L…" at bounding box center [268, 146] width 247 height 36
click at [290, 130] on div "£21.92 / hr B1000" at bounding box center [289, 138] width 29 height 16
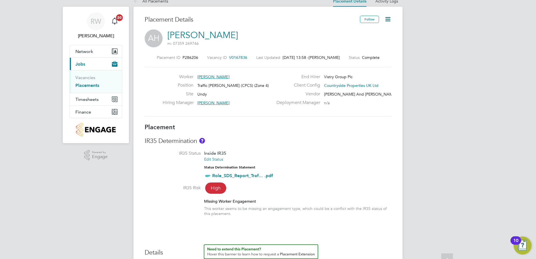
scroll to position [2, 0]
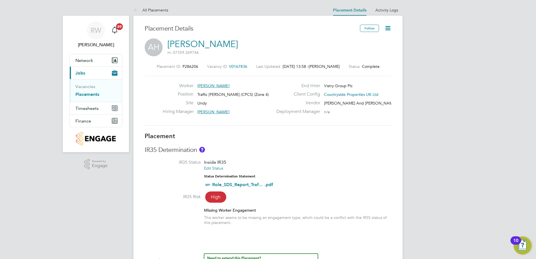
click at [389, 28] on icon at bounding box center [388, 28] width 7 height 7
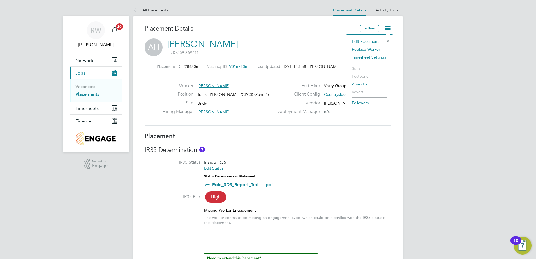
click at [373, 39] on li "Edit Placement e" at bounding box center [369, 42] width 41 height 8
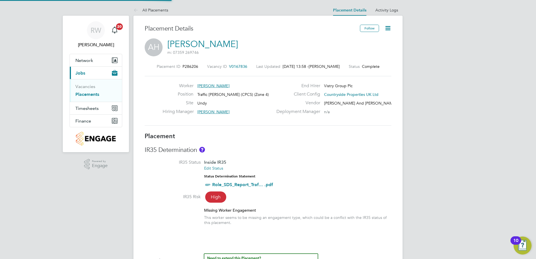
type input "[PERSON_NAME]"
type input "[DATE]"
type input "08:00"
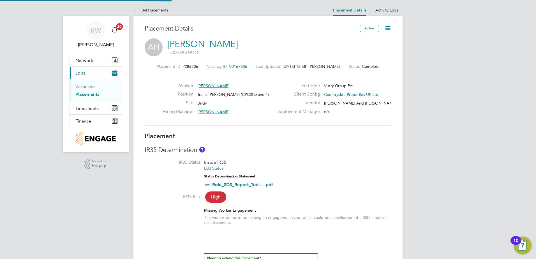
type input "16:00"
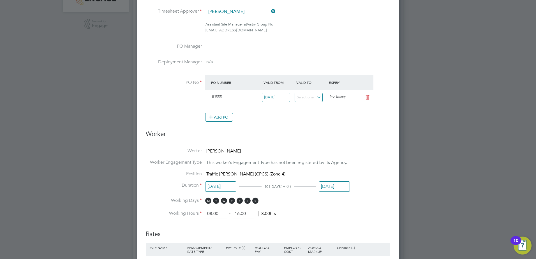
click at [328, 188] on input "[DATE]" at bounding box center [334, 186] width 31 height 10
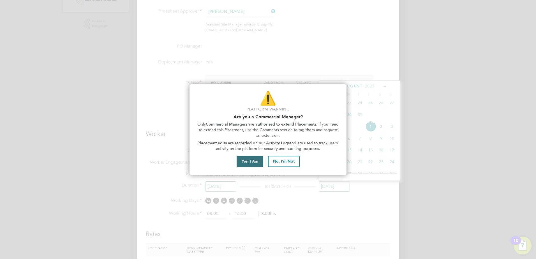
click at [252, 164] on button "Yes, I Am" at bounding box center [250, 161] width 27 height 11
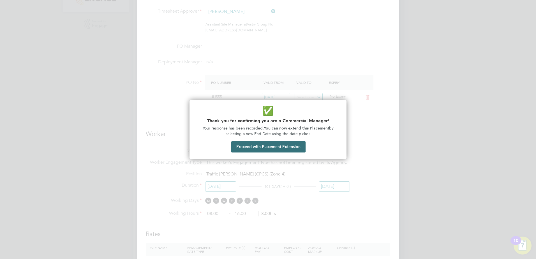
click at [263, 146] on button "Proceed with Placement Extension" at bounding box center [268, 146] width 74 height 11
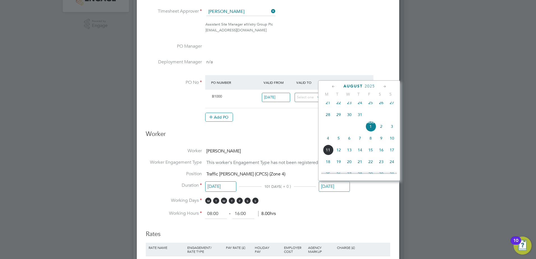
click at [381, 167] on span "23" at bounding box center [381, 162] width 11 height 11
type input "[DATE]"
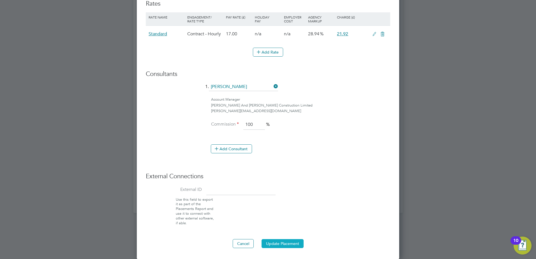
click at [282, 243] on button "Update Placement" at bounding box center [283, 243] width 42 height 9
